Goal: Task Accomplishment & Management: Manage account settings

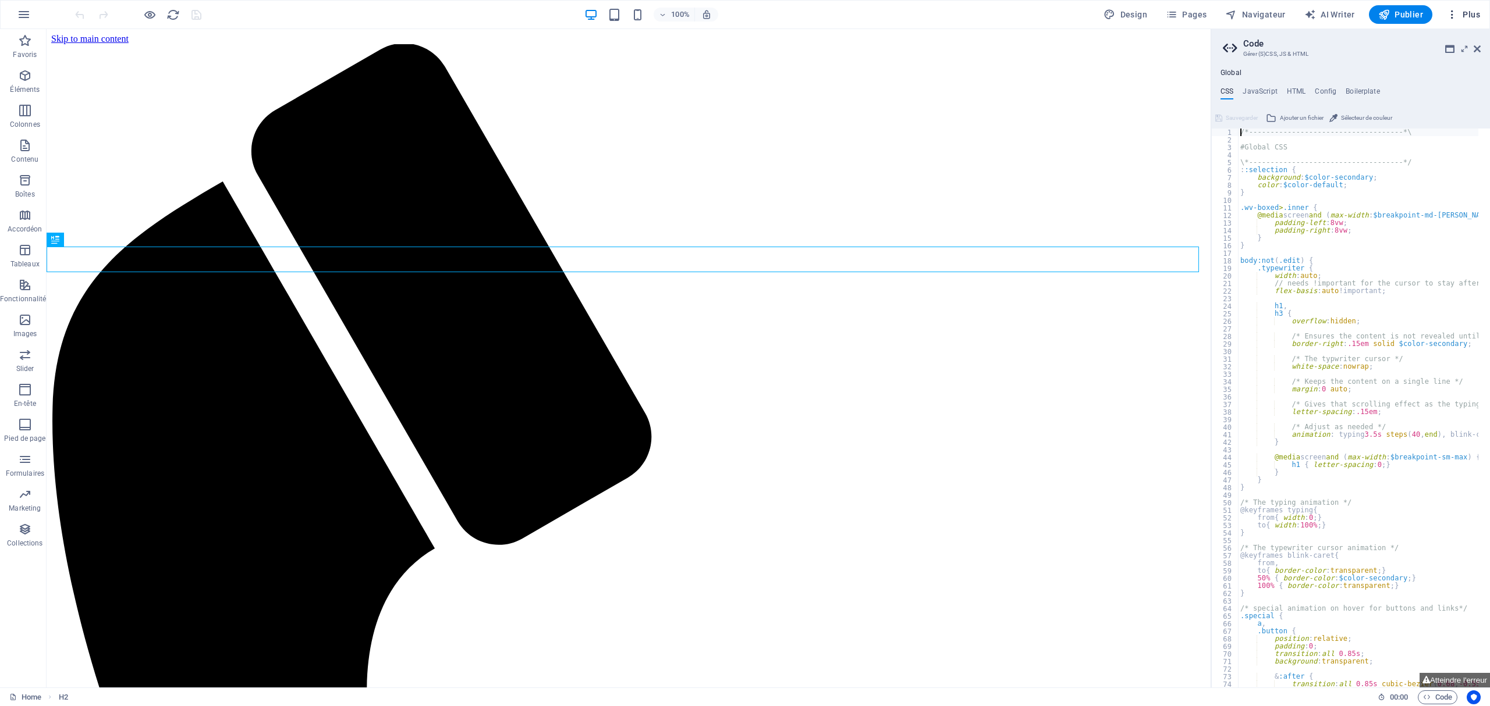
click at [1473, 12] on span "Plus" at bounding box center [1463, 15] width 34 height 12
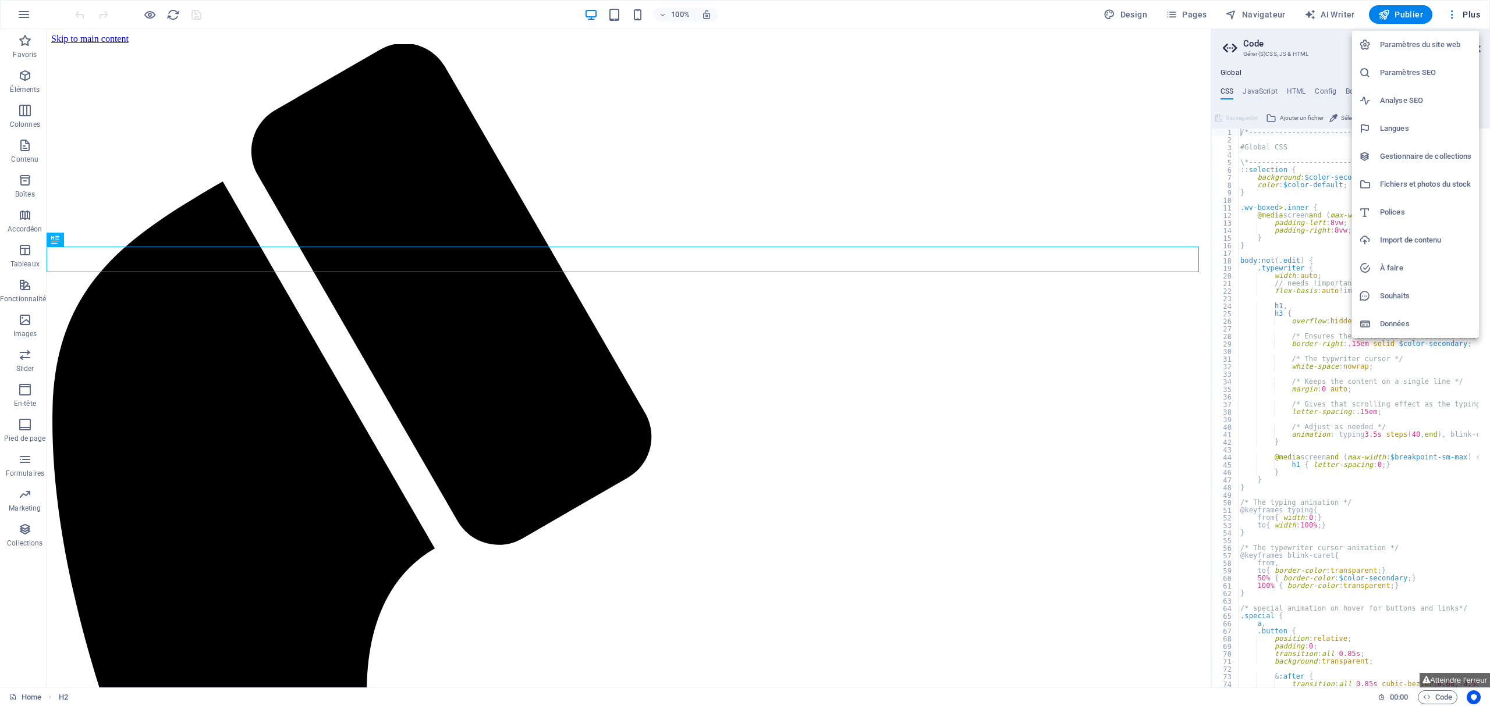
click at [1451, 48] on h6 "Paramètres du site web" at bounding box center [1426, 45] width 92 height 14
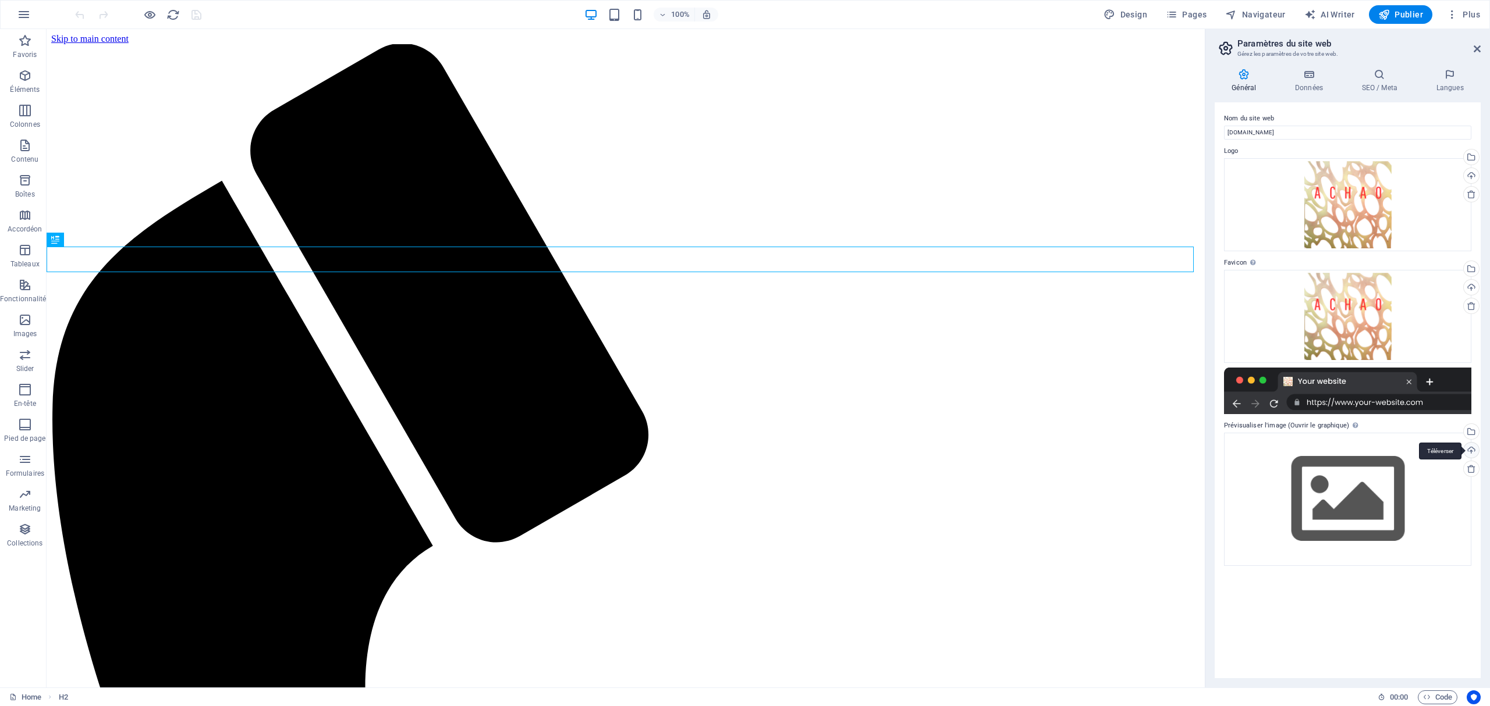
click at [1472, 450] on div "Téléverser" at bounding box center [1469, 451] width 17 height 17
click at [1474, 431] on div "Sélectionnez les fichiers depuis le Gestionnaire de fichiers, les photos du sto…" at bounding box center [1469, 432] width 17 height 17
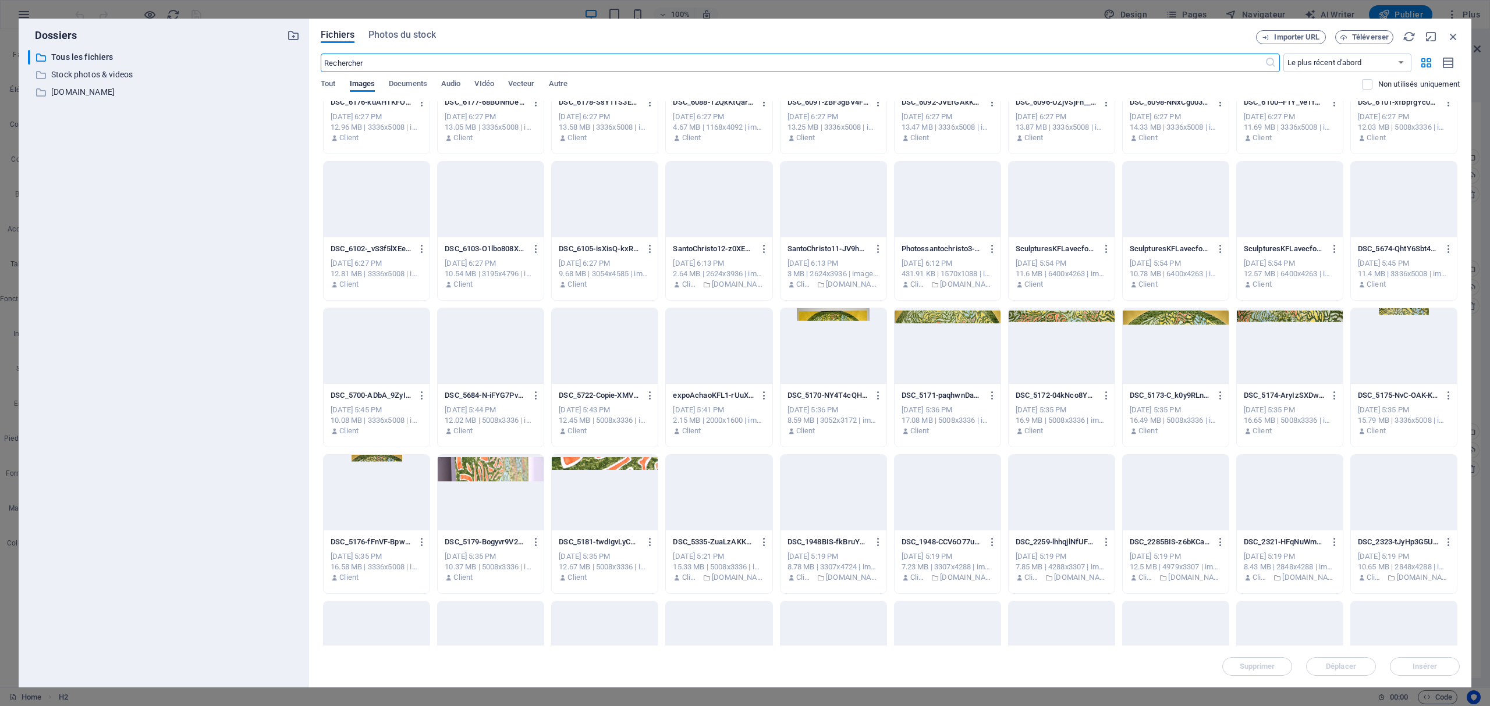
scroll to position [1414, 0]
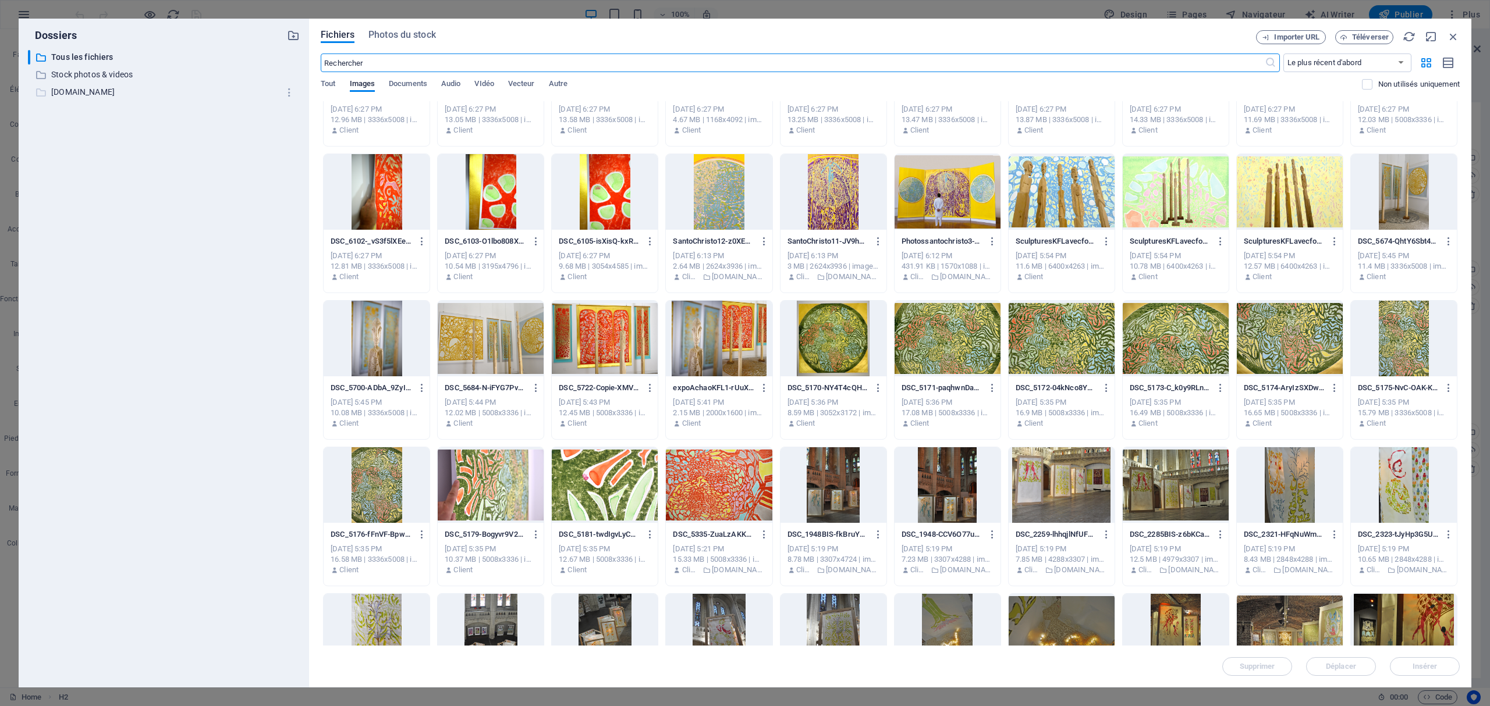
click at [95, 97] on p "[DOMAIN_NAME]" at bounding box center [164, 92] width 227 height 13
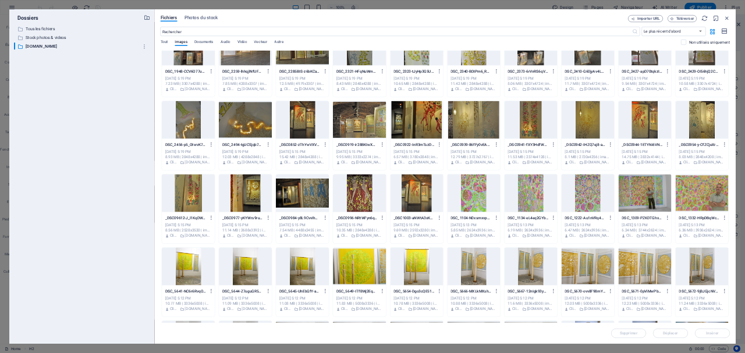
scroll to position [465, 0]
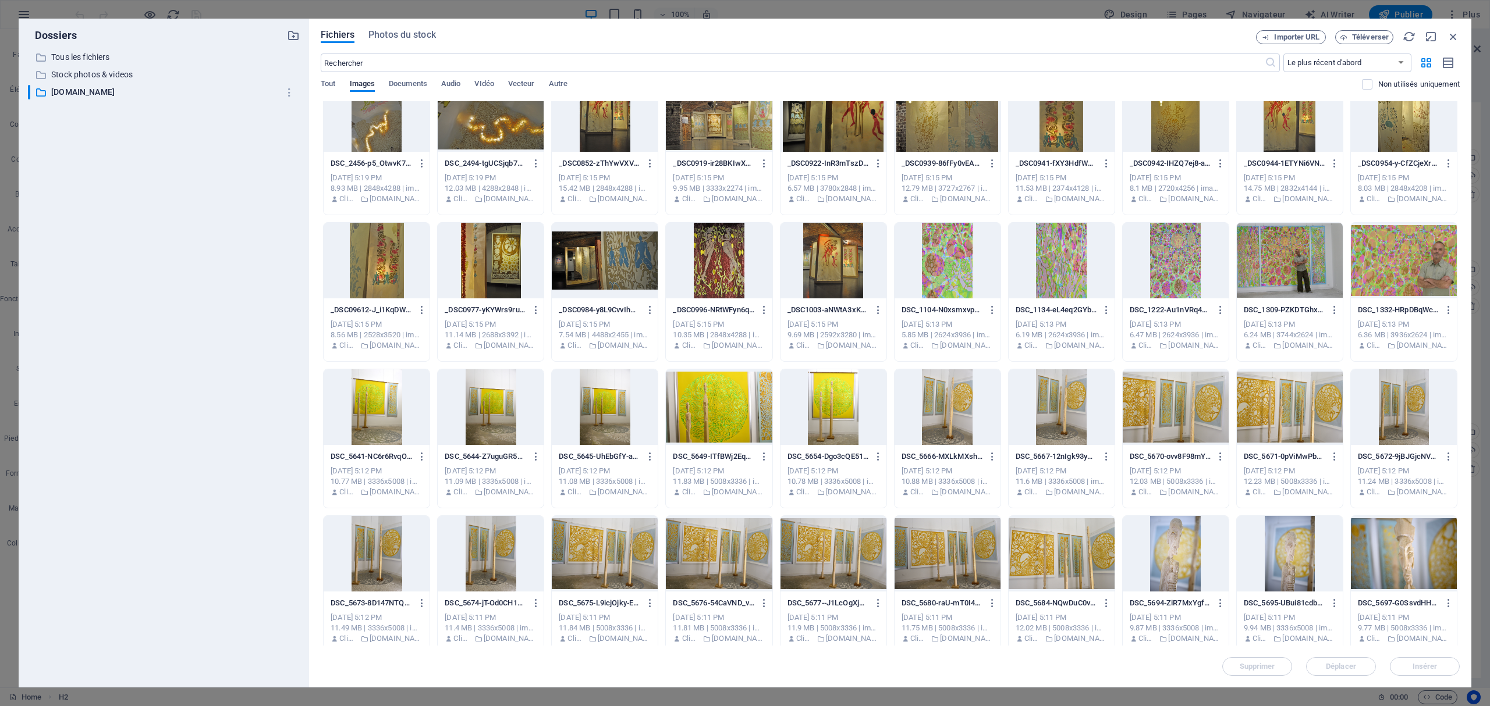
click at [1297, 264] on div at bounding box center [1289, 261] width 106 height 76
click at [1434, 663] on span "Insérer" at bounding box center [1424, 666] width 25 height 7
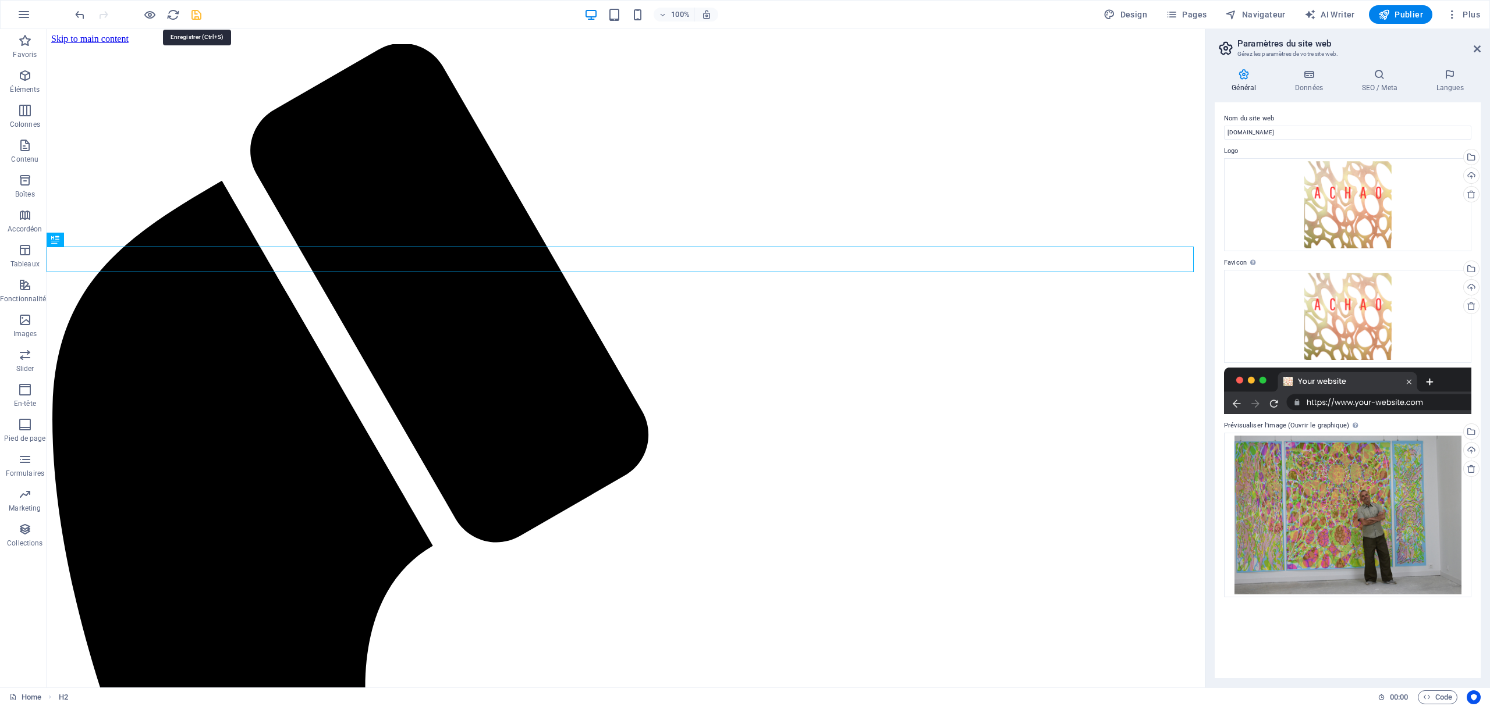
click at [198, 15] on icon "save" at bounding box center [196, 14] width 13 height 13
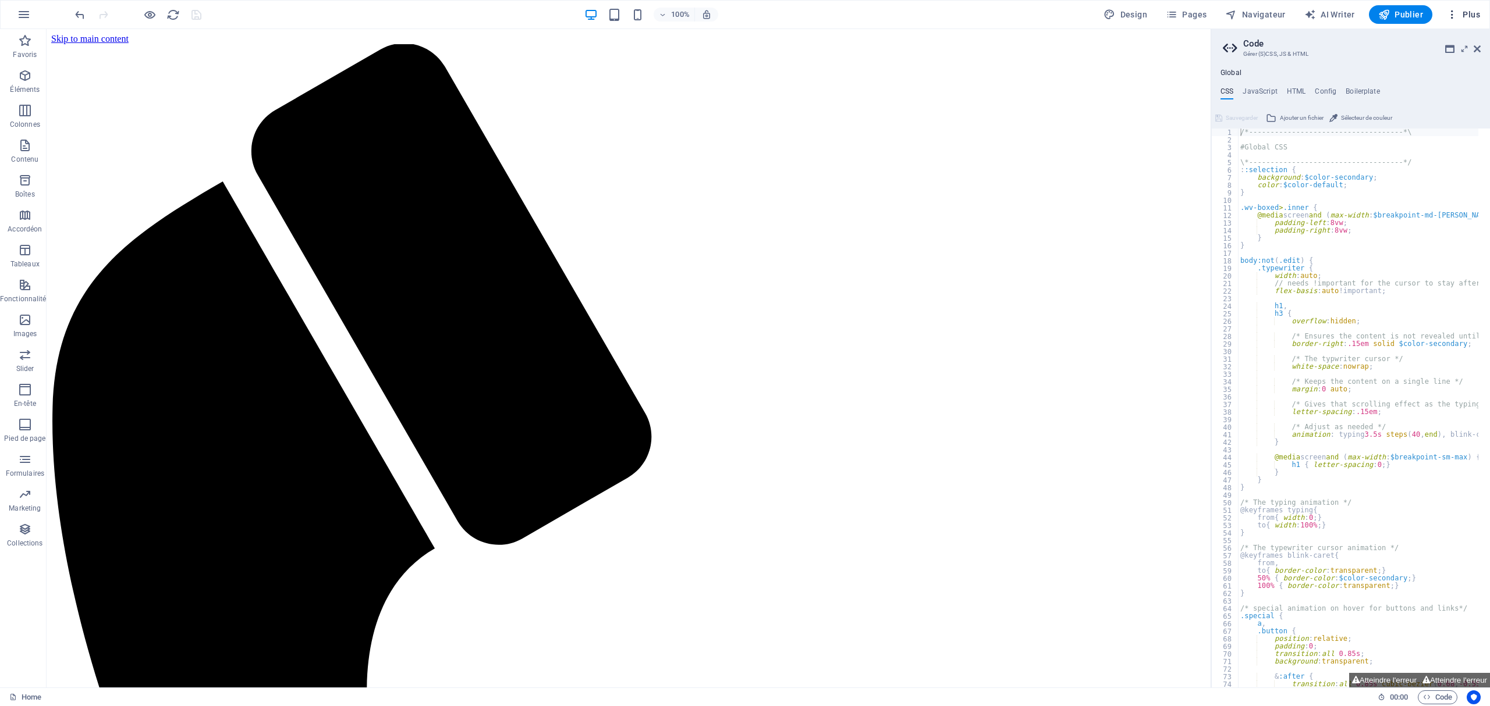
click at [1476, 9] on span "Plus" at bounding box center [1463, 15] width 34 height 12
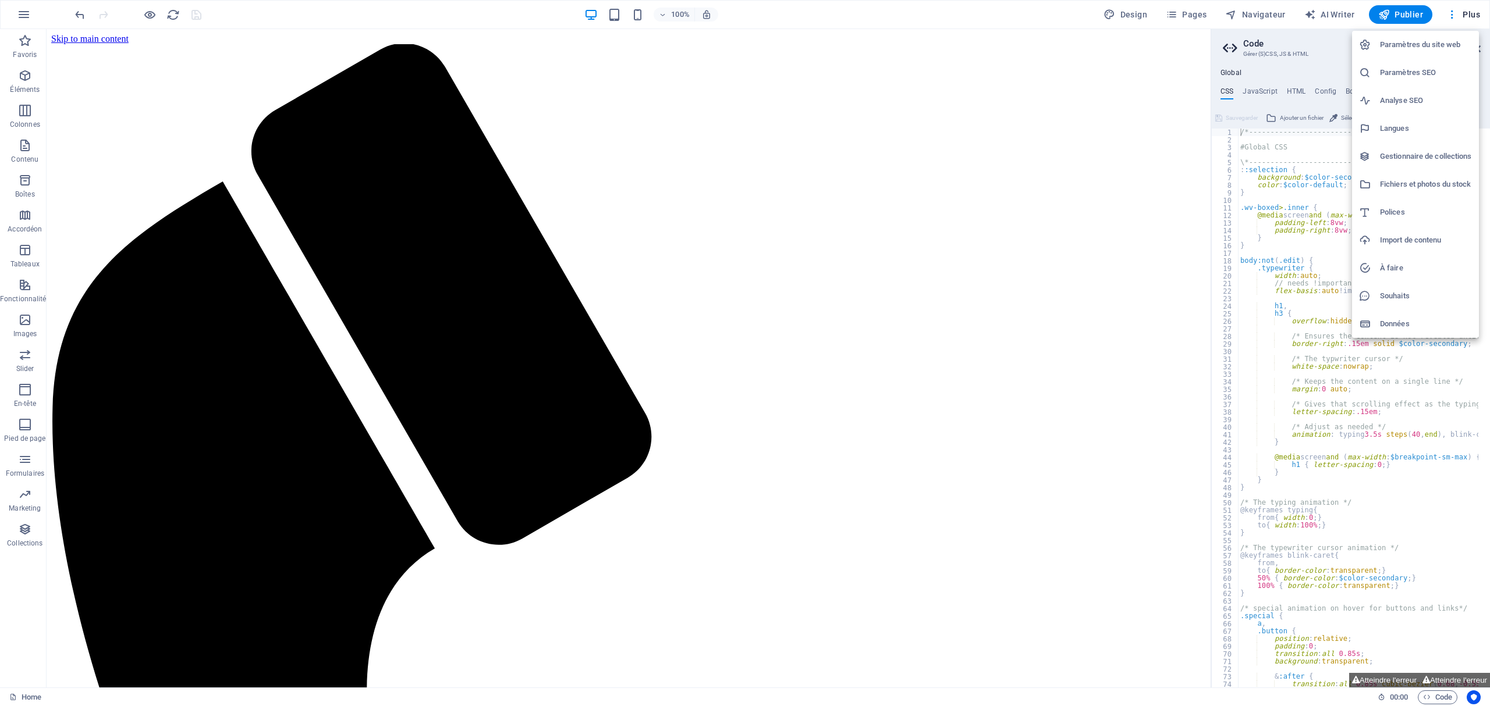
click at [1449, 45] on h6 "Paramètres du site web" at bounding box center [1426, 45] width 92 height 14
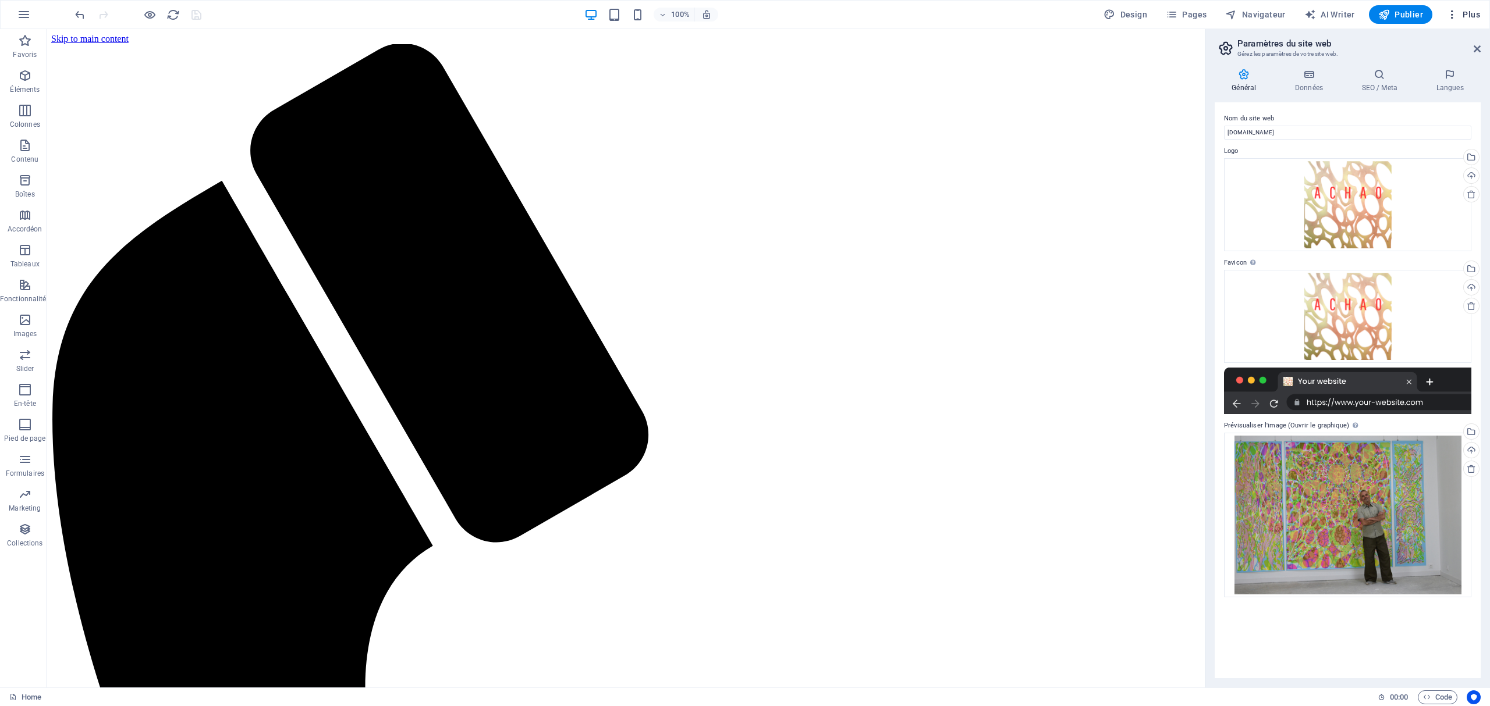
click at [1474, 12] on span "Plus" at bounding box center [1463, 15] width 34 height 12
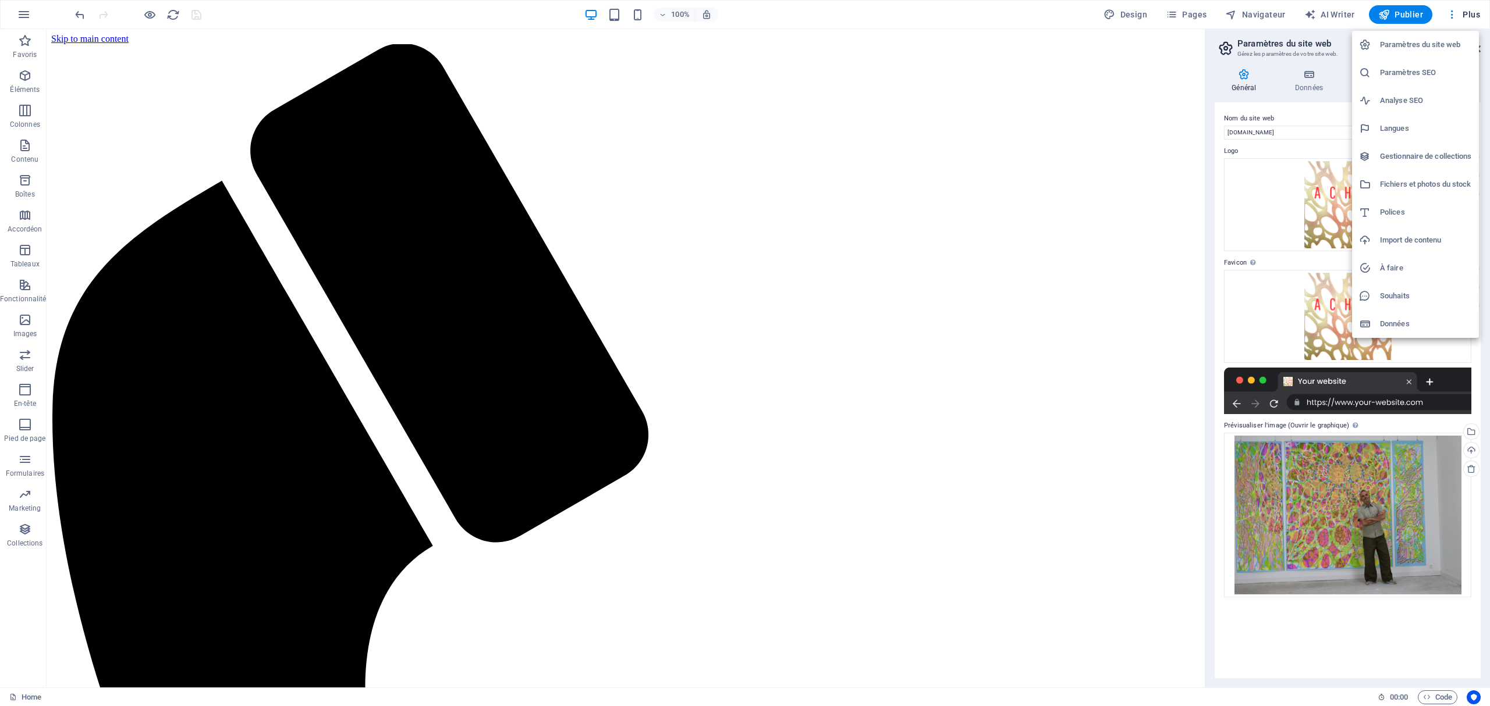
click at [1443, 68] on h6 "Paramètres SEO" at bounding box center [1426, 73] width 92 height 14
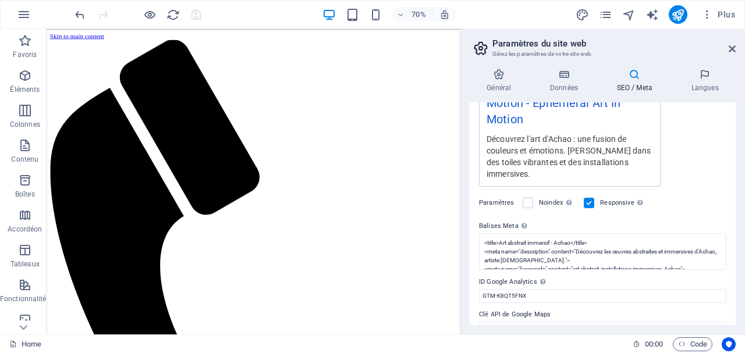
scroll to position [255, 0]
